Goal: Transaction & Acquisition: Book appointment/travel/reservation

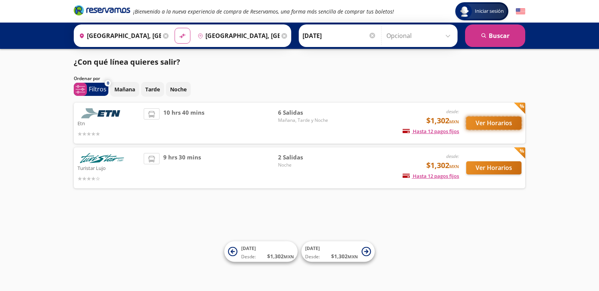
click at [493, 122] on button "Ver Horarios" at bounding box center [493, 123] width 55 height 13
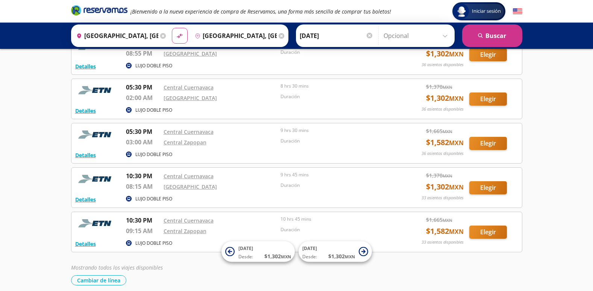
scroll to position [113, 0]
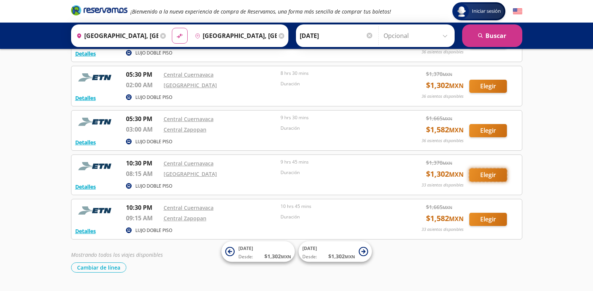
click at [473, 174] on button "Elegir" at bounding box center [489, 175] width 38 height 13
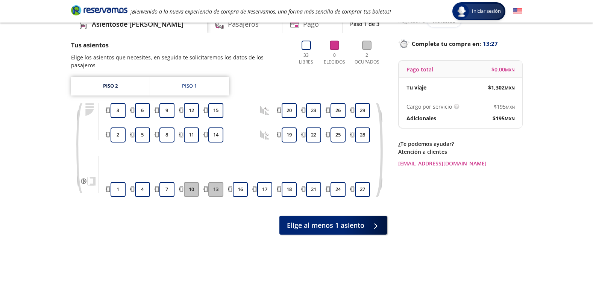
scroll to position [38, 0]
click at [135, 80] on link "Piso 2" at bounding box center [110, 85] width 79 height 19
click at [173, 81] on link "Piso 1" at bounding box center [189, 85] width 79 height 19
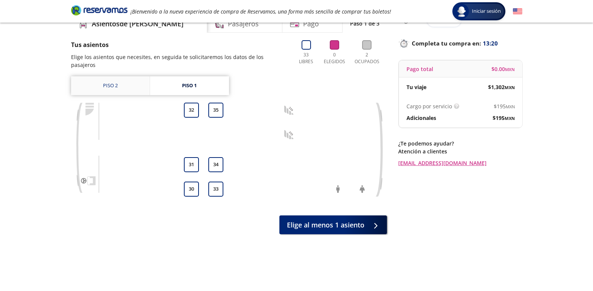
click at [130, 78] on link "Piso 2" at bounding box center [110, 85] width 79 height 19
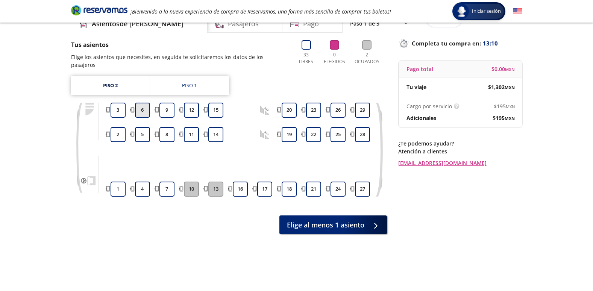
click at [144, 104] on button "6" at bounding box center [142, 110] width 15 height 15
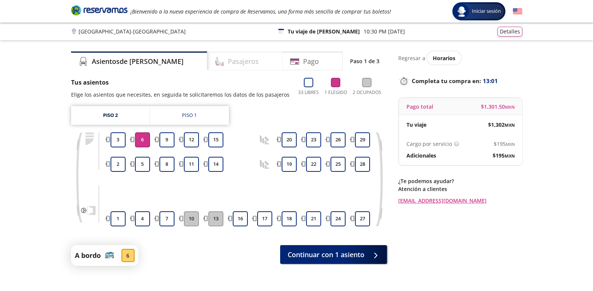
click at [228, 59] on h4 "Pasajeros" at bounding box center [243, 61] width 31 height 10
